Goal: Transaction & Acquisition: Obtain resource

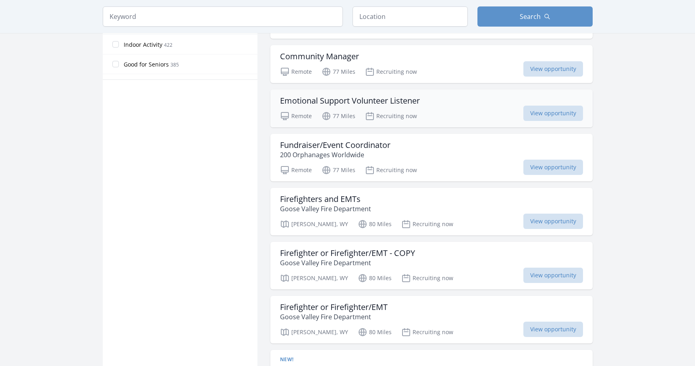
scroll to position [480, 0]
click at [535, 112] on span "View opportunity" at bounding box center [553, 113] width 60 height 15
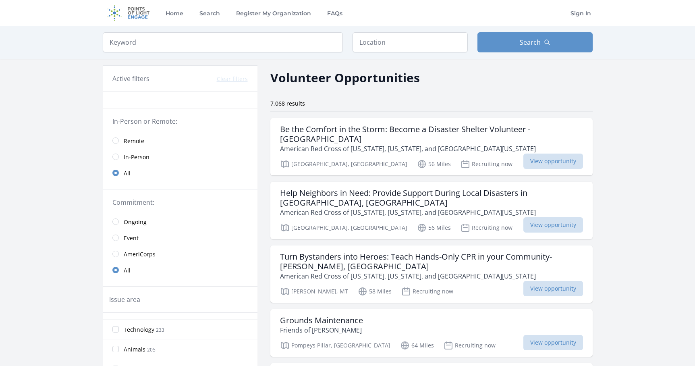
scroll to position [-2, 0]
click at [118, 140] on input "radio" at bounding box center [115, 140] width 6 height 6
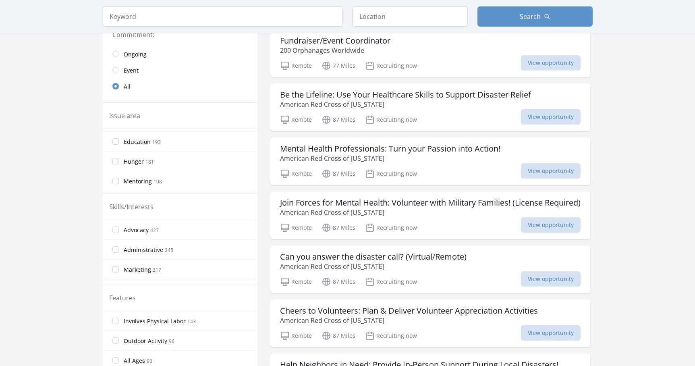
scroll to position [178, 0]
click at [114, 137] on label "Education 193" at bounding box center [180, 141] width 155 height 16
click at [114, 138] on input "Education 193" at bounding box center [115, 141] width 6 height 6
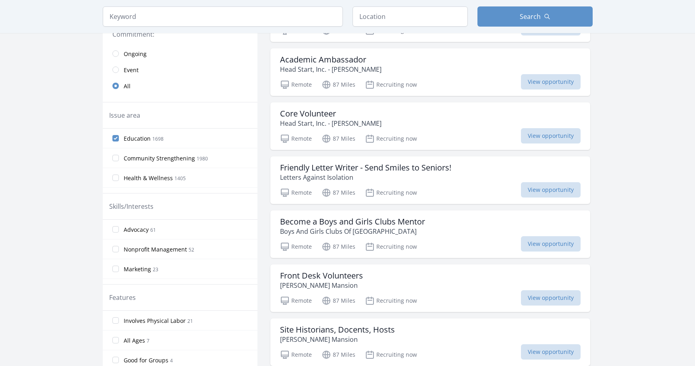
click at [114, 137] on input "Education 1698" at bounding box center [115, 138] width 6 height 6
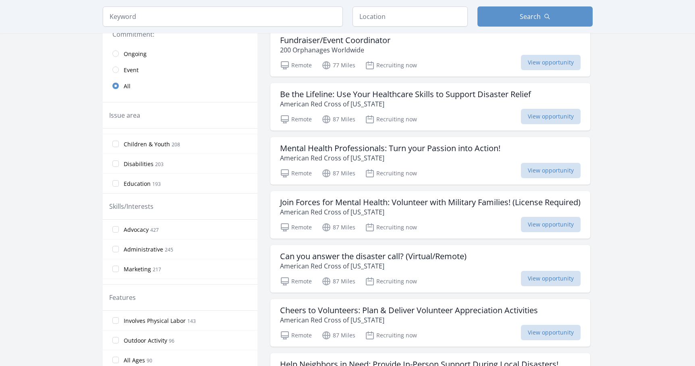
scroll to position [68, 0]
click at [116, 166] on input "Education 193" at bounding box center [115, 169] width 6 height 6
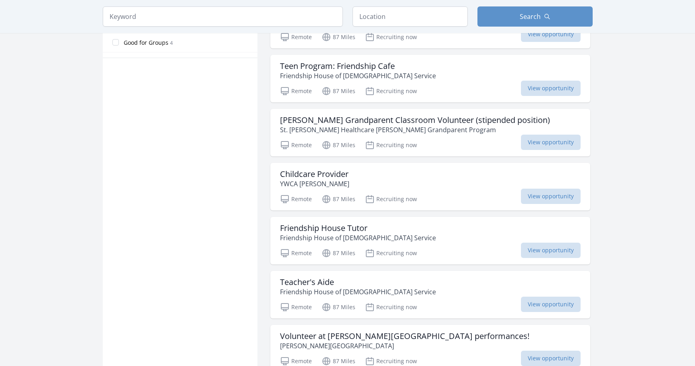
scroll to position [510, 0]
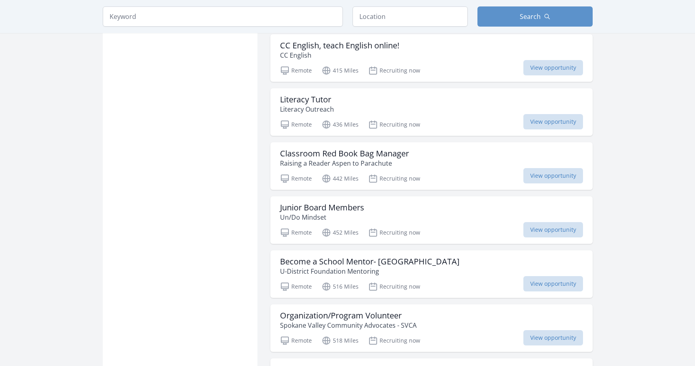
scroll to position [1001, 0]
click at [551, 130] on span "View opportunity" at bounding box center [553, 121] width 60 height 15
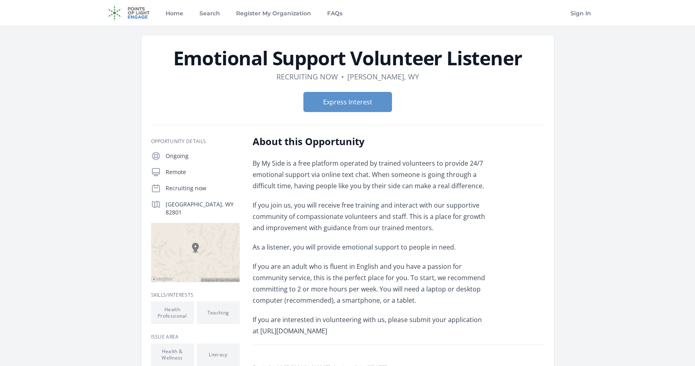
scroll to position [-1, 0]
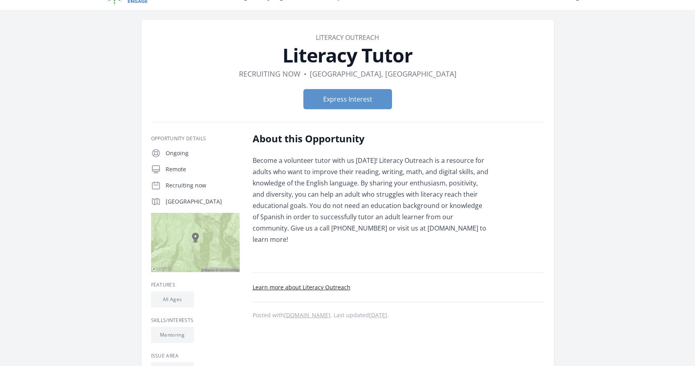
scroll to position [9, 0]
